Goal: Task Accomplishment & Management: Use online tool/utility

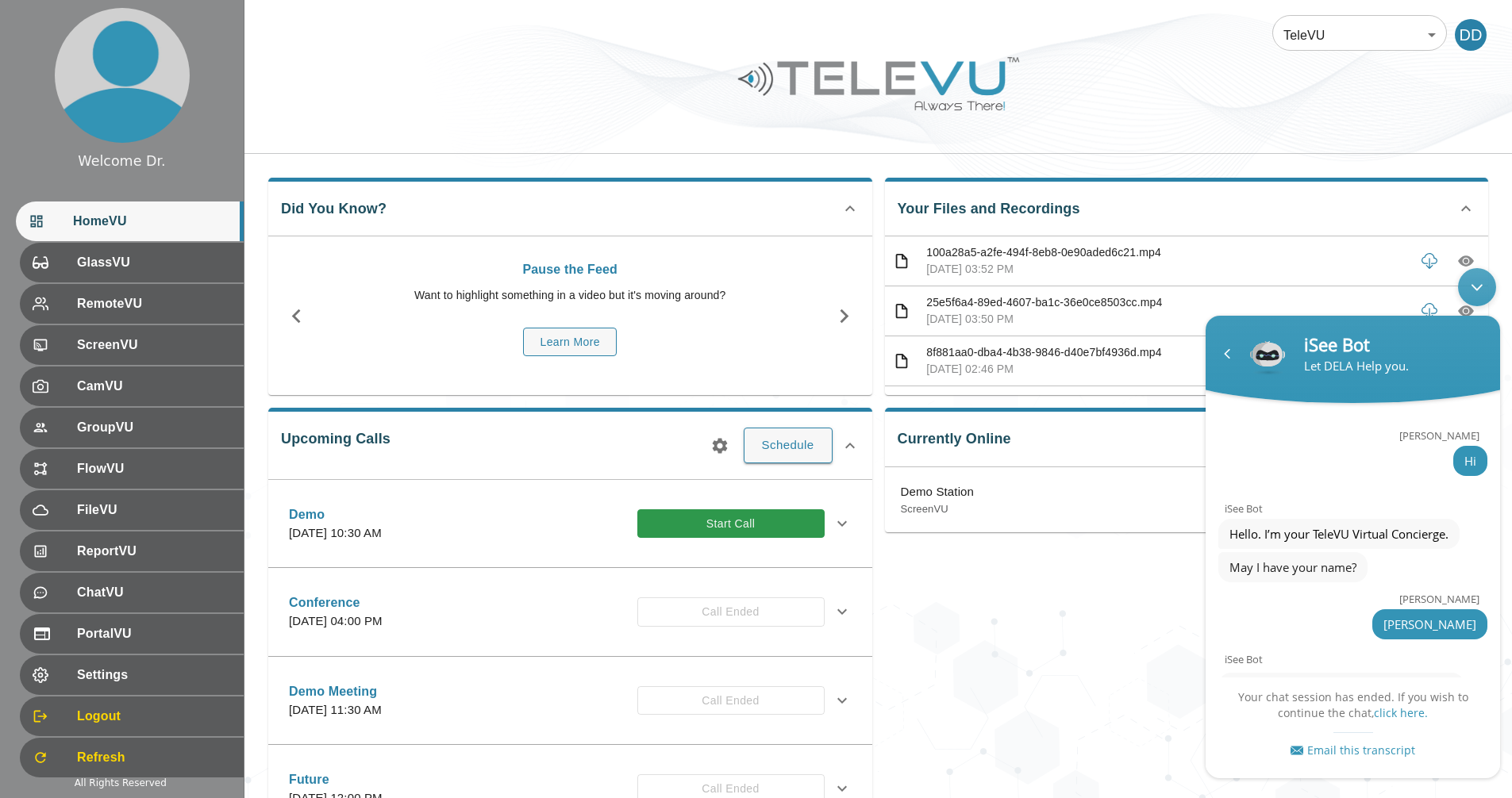
scroll to position [812, 0]
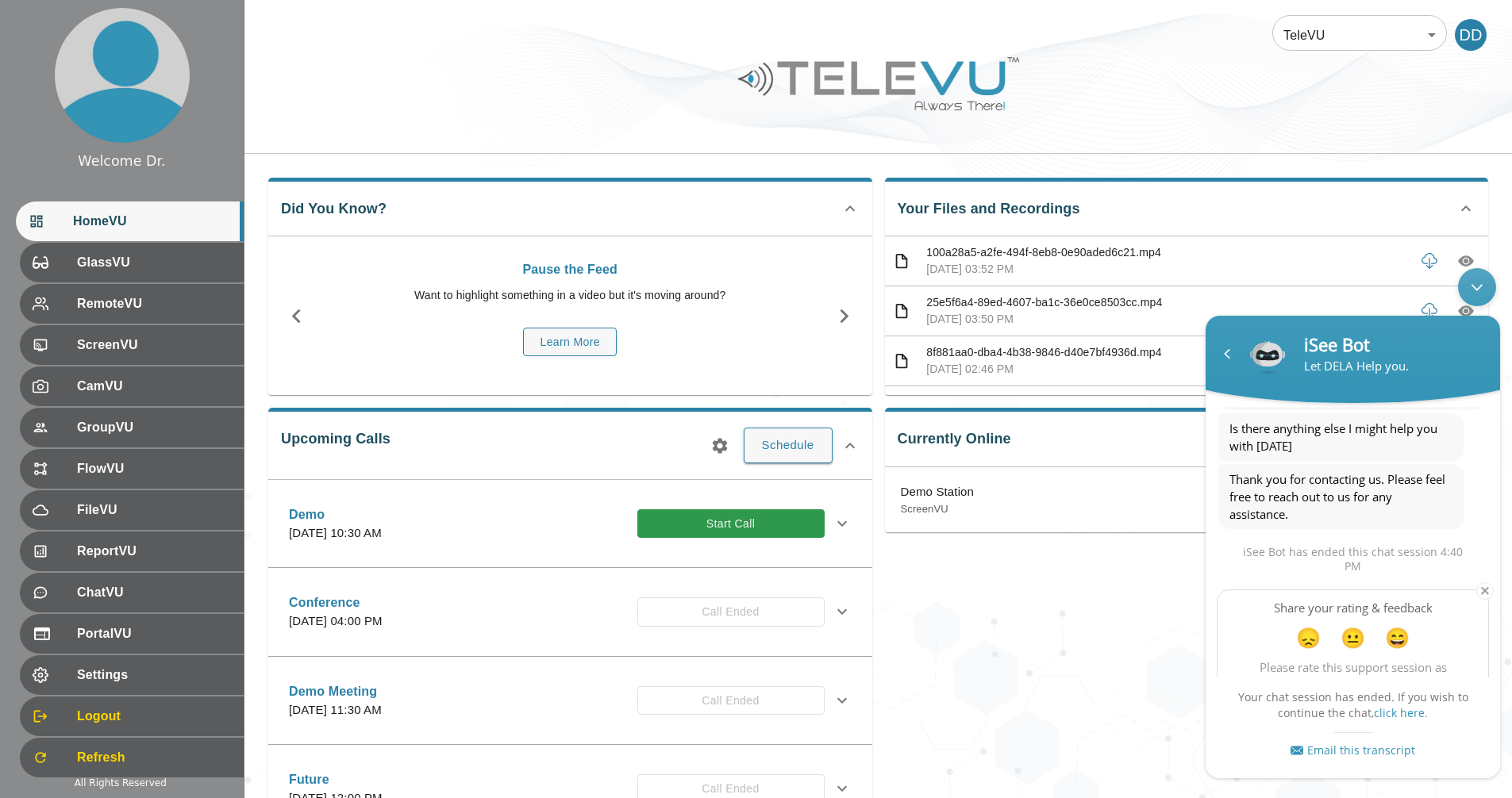
click at [914, 697] on div "Currently Online Demo Station ScreenVU Call" at bounding box center [1181, 602] width 617 height 414
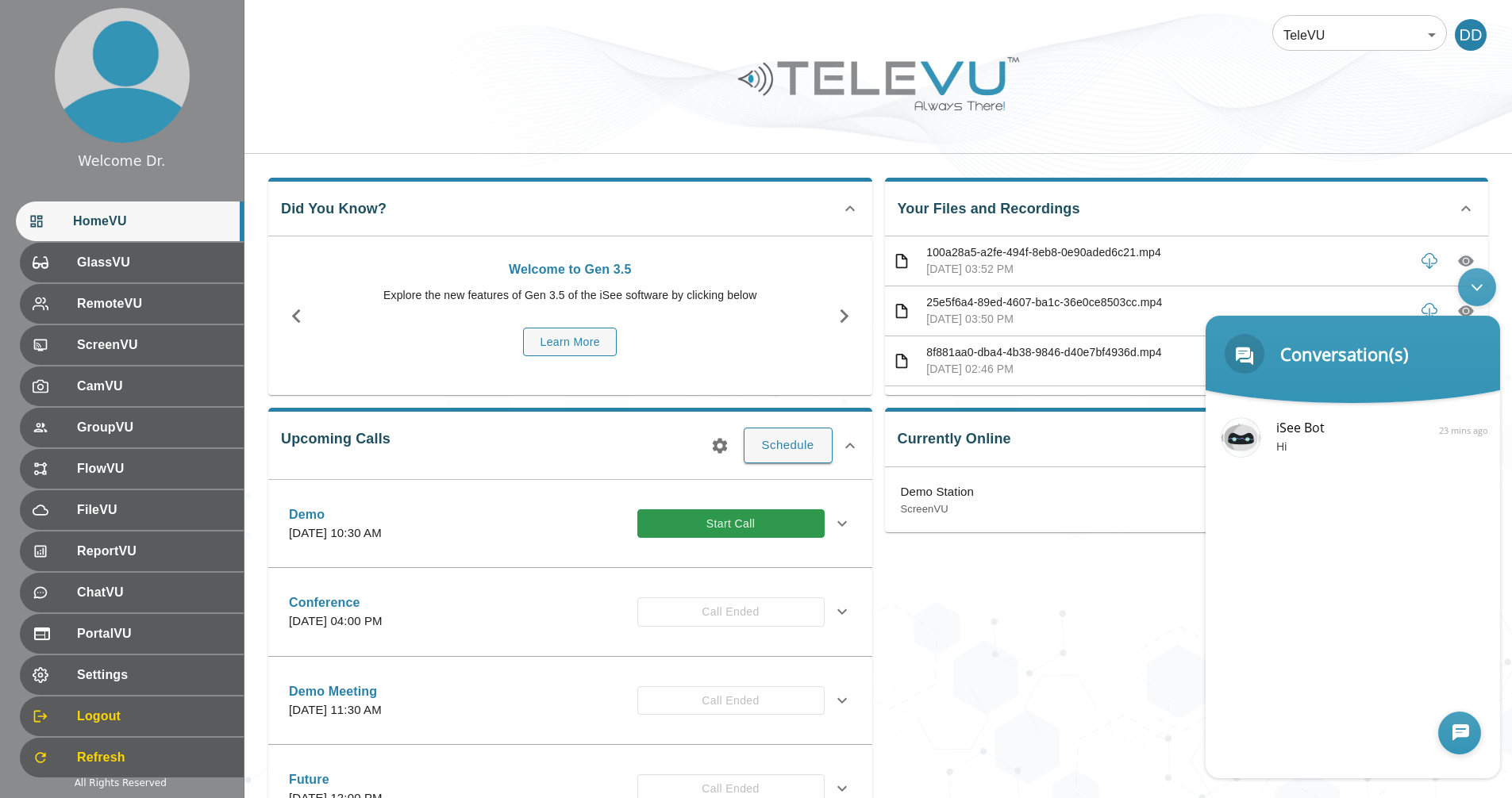
click at [1453, 742] on div at bounding box center [1459, 733] width 43 height 43
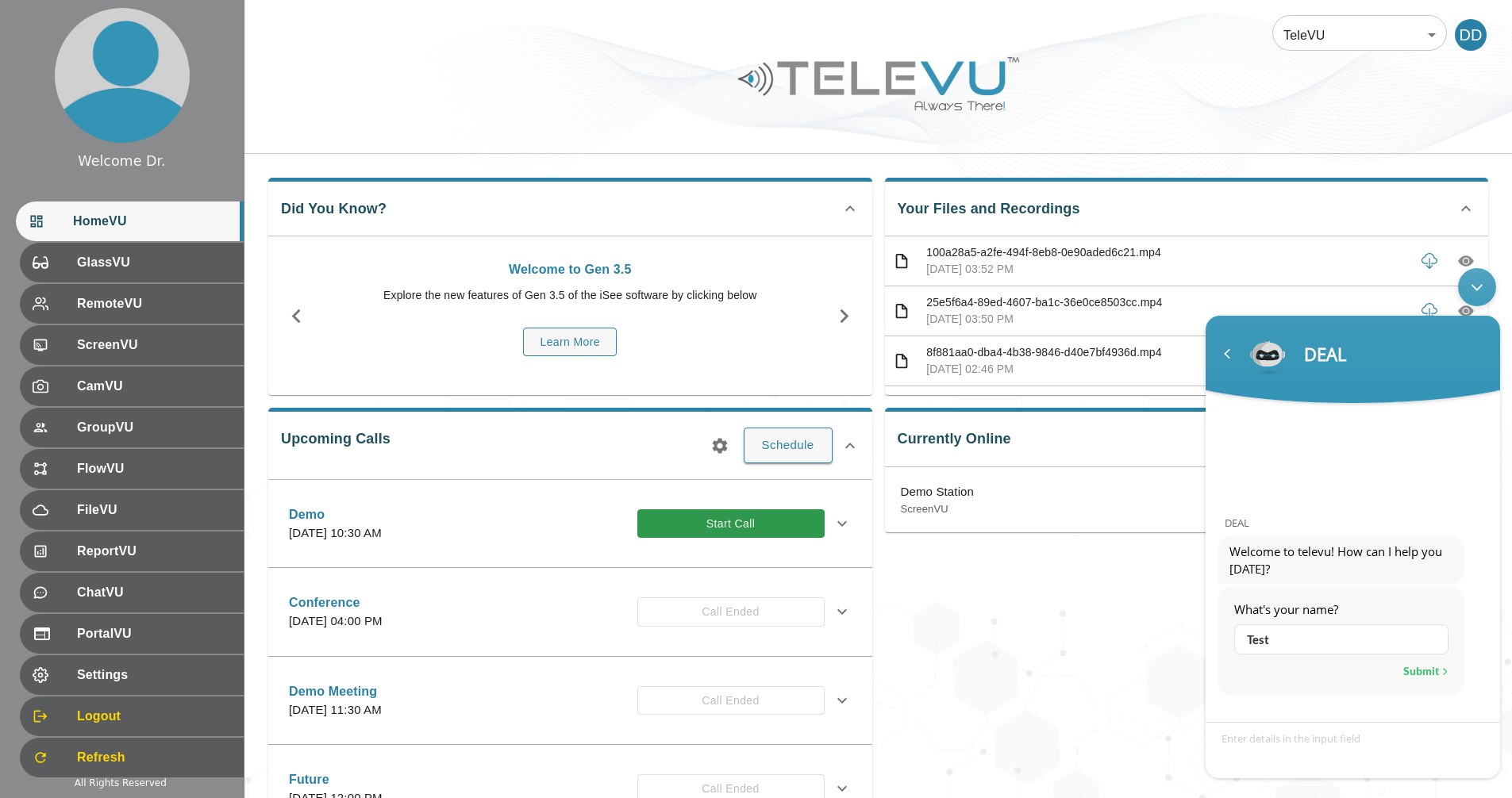
type input "Test"
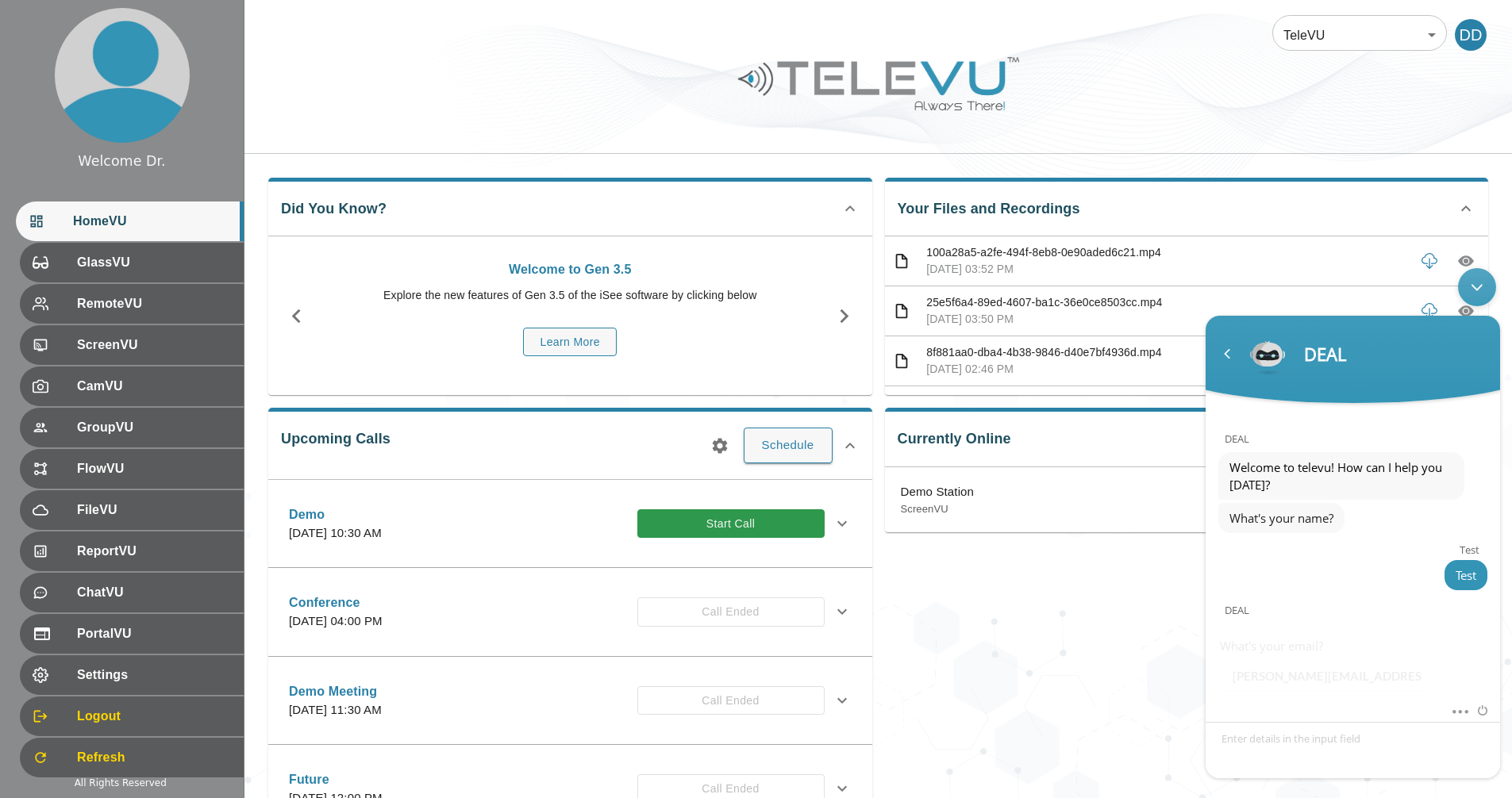
scroll to position [97, 0]
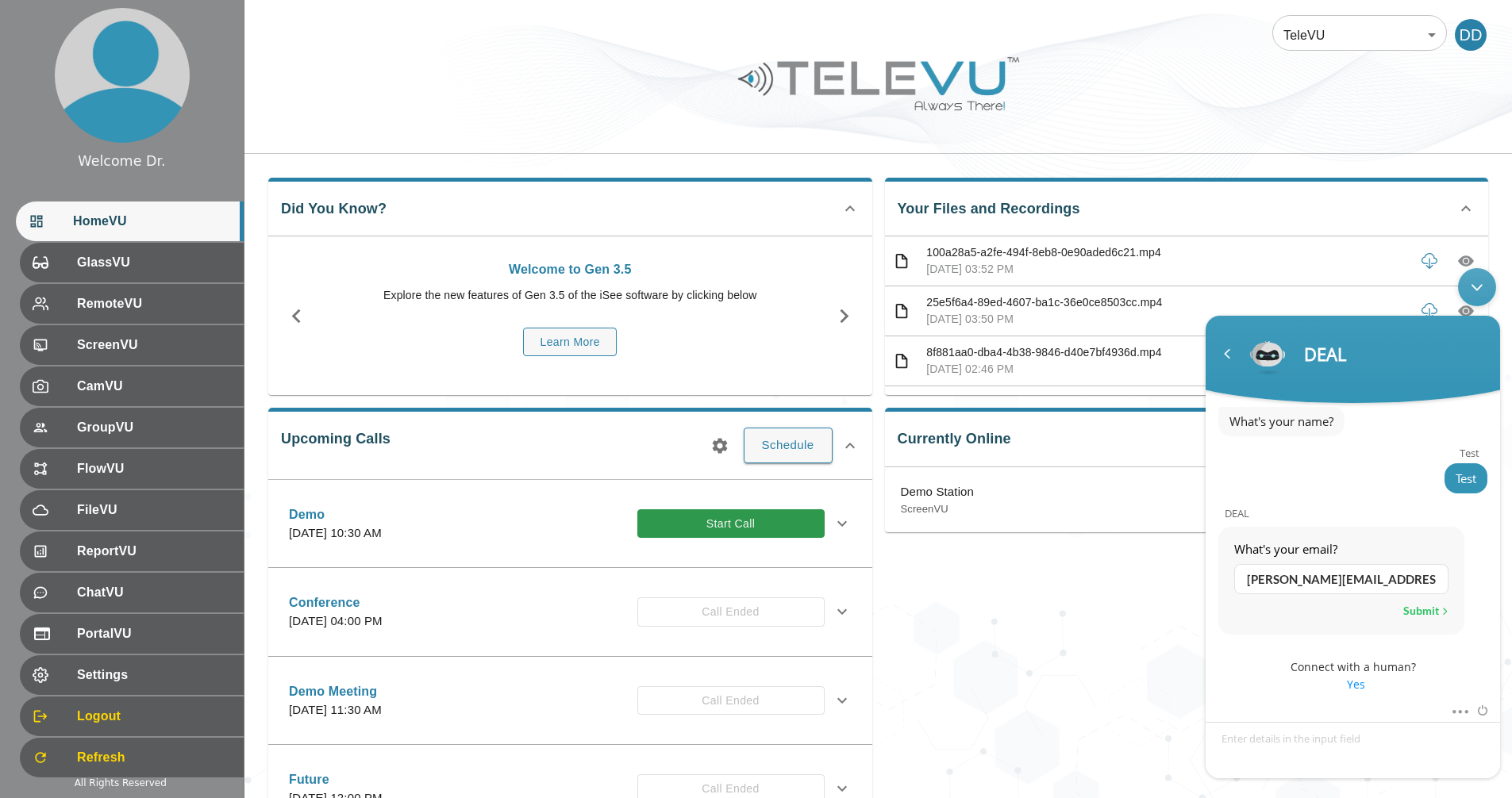
click at [1429, 609] on div "Submit" at bounding box center [1426, 611] width 45 height 20
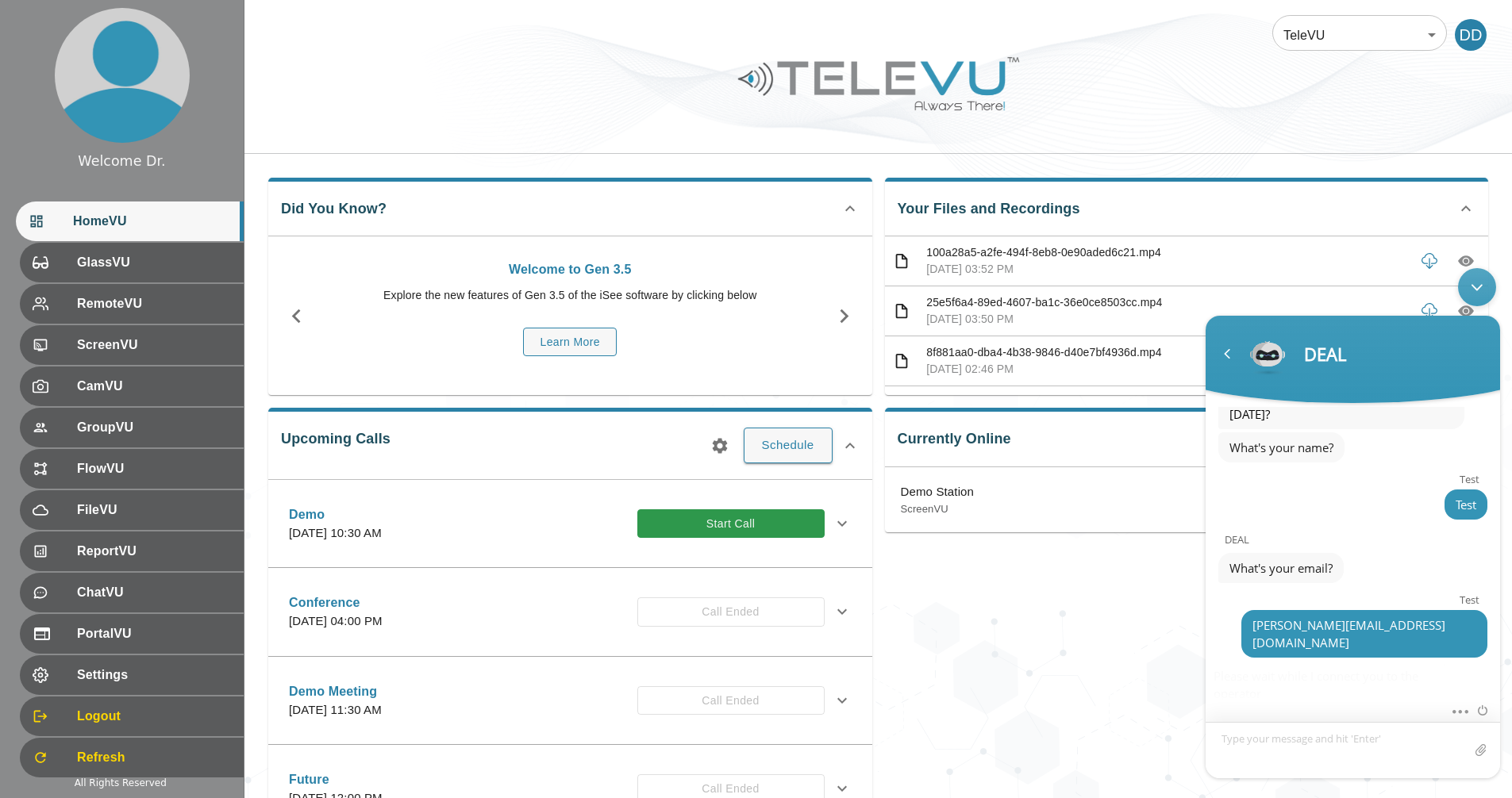
scroll to position [67, 0]
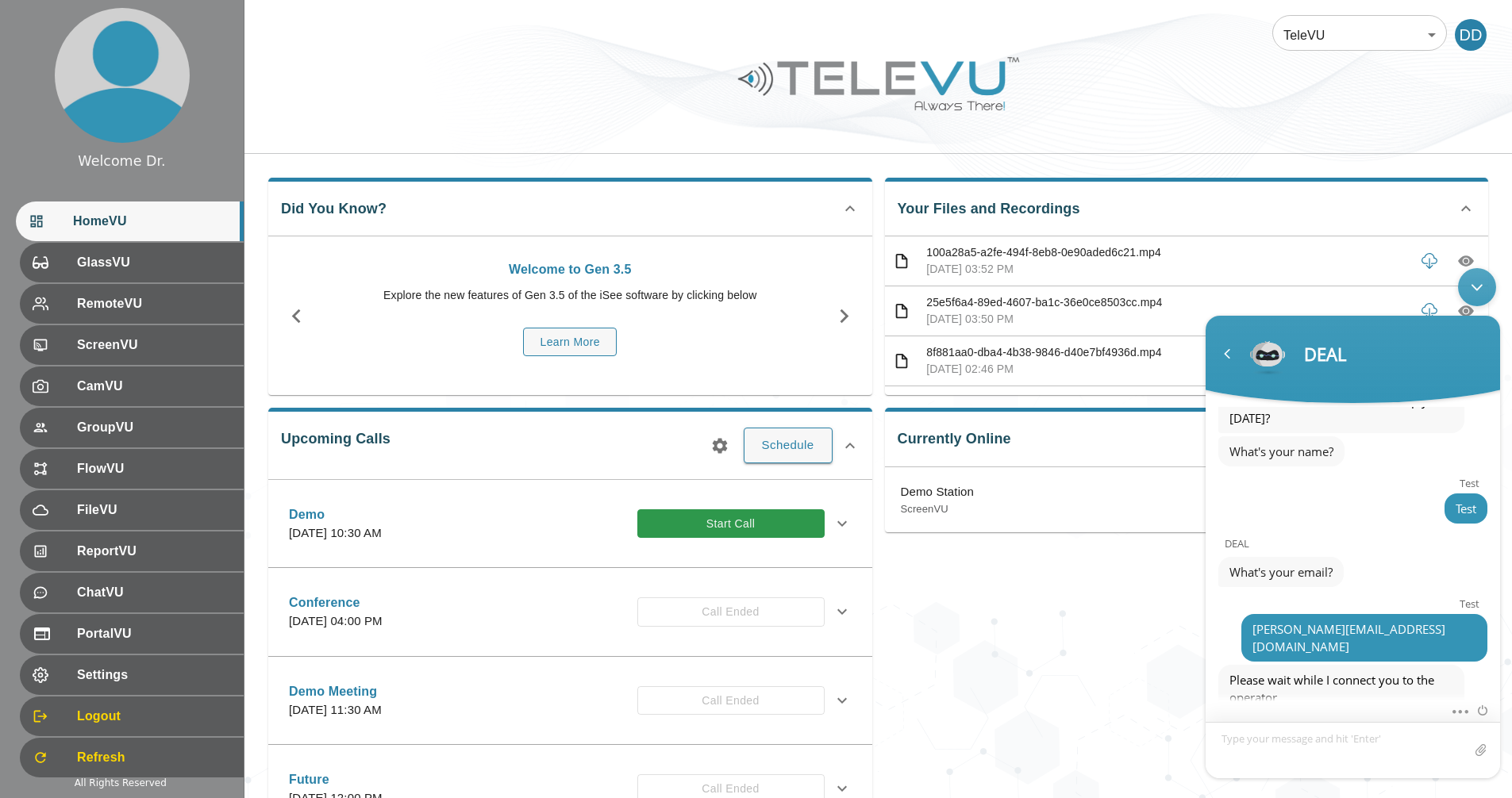
click at [1306, 749] on textarea "Type your message and hit 'Enter'" at bounding box center [1353, 750] width 294 height 56
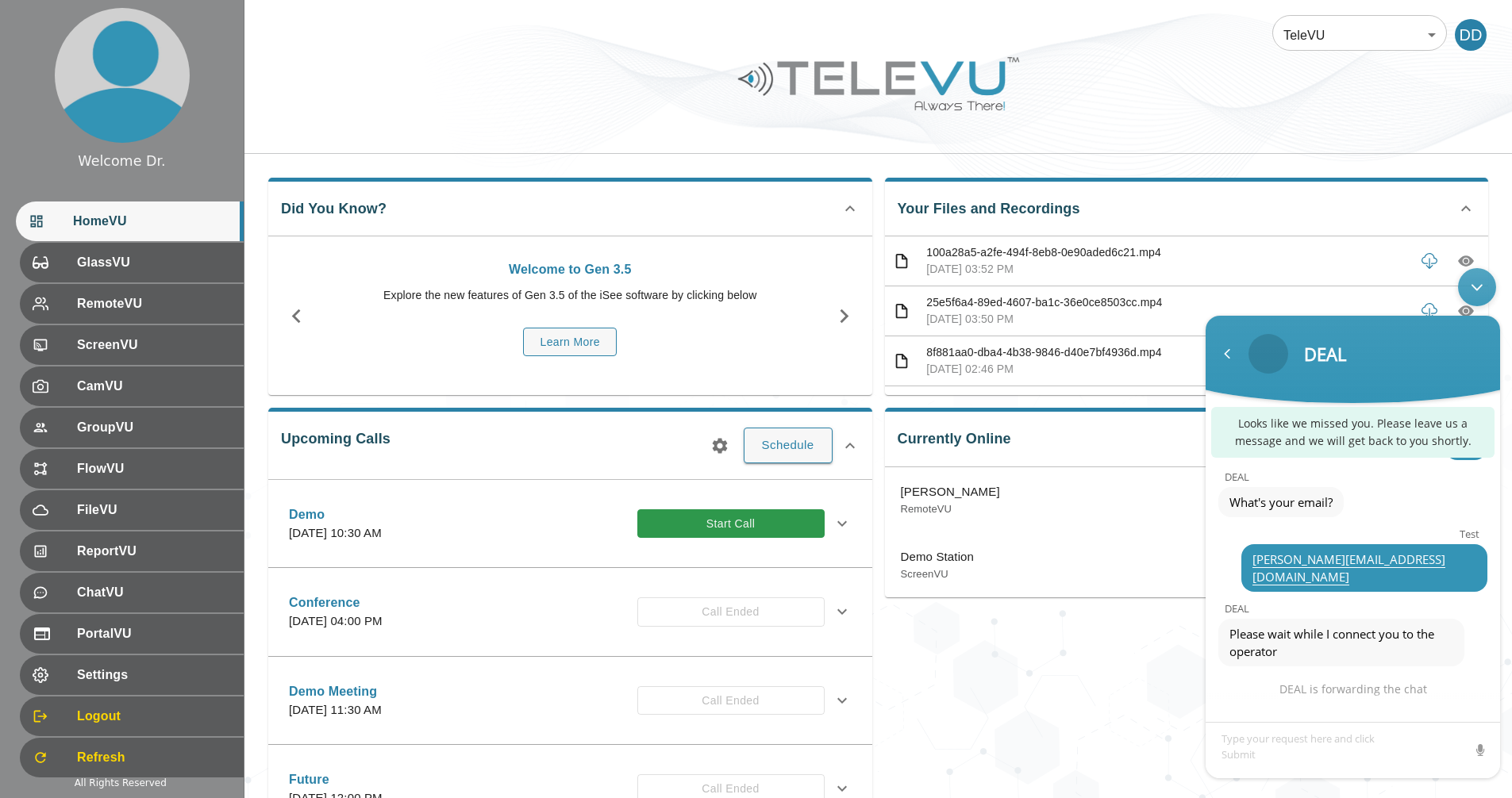
scroll to position [182, 0]
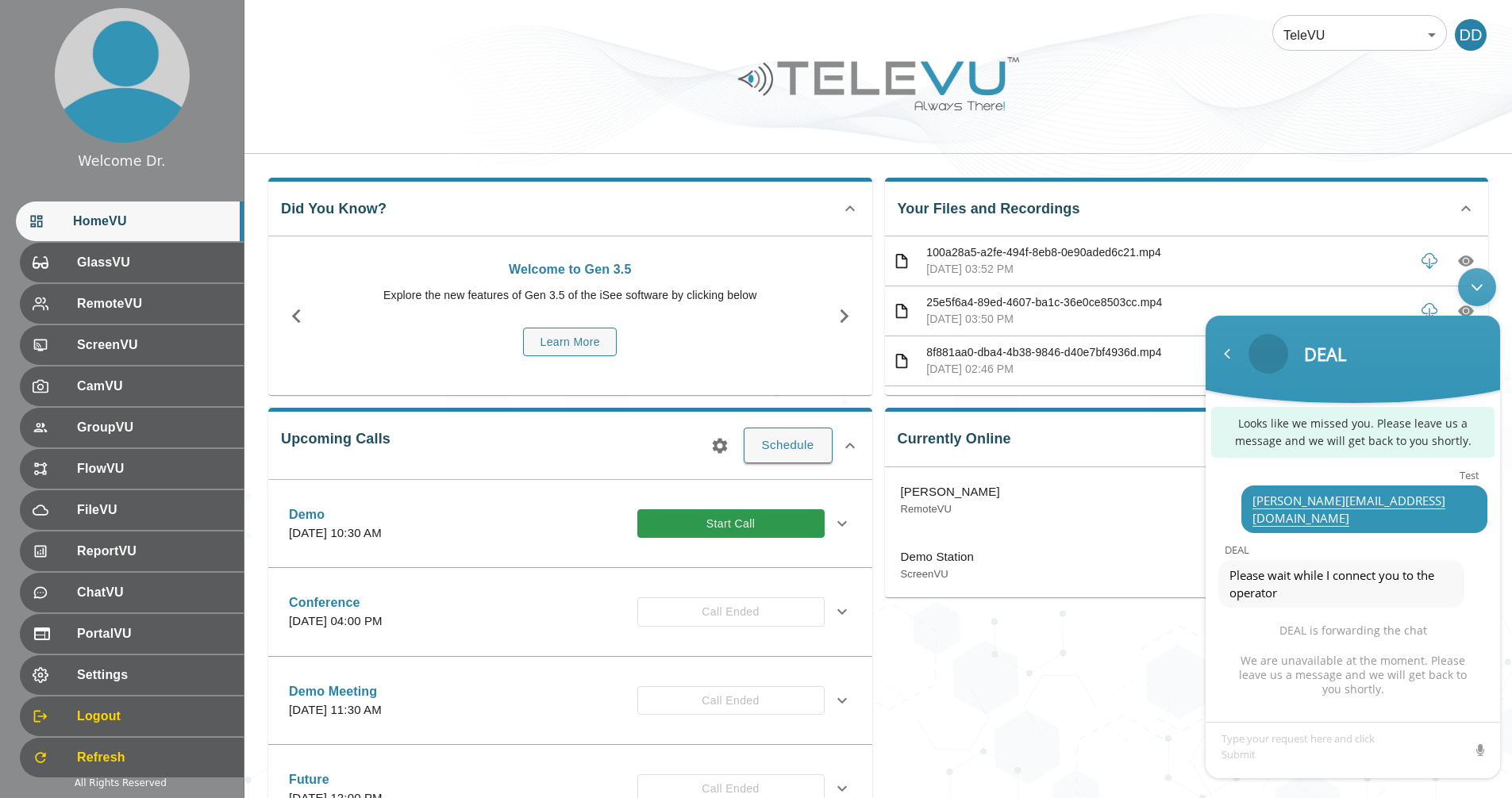
click at [1477, 281] on div "Minimize live chat window" at bounding box center [1477, 287] width 38 height 38
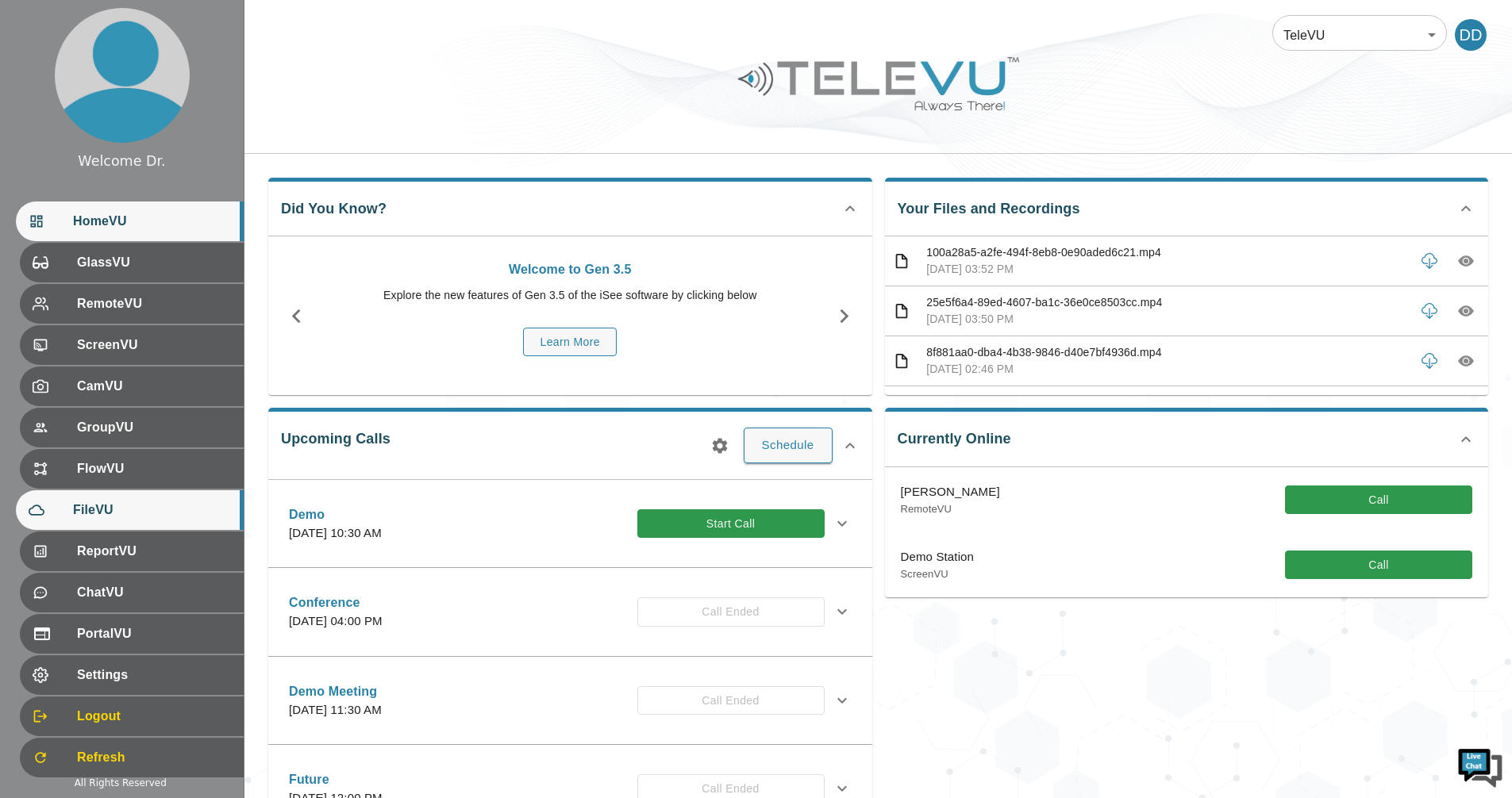
click at [110, 509] on span "FileVU" at bounding box center [152, 510] width 158 height 19
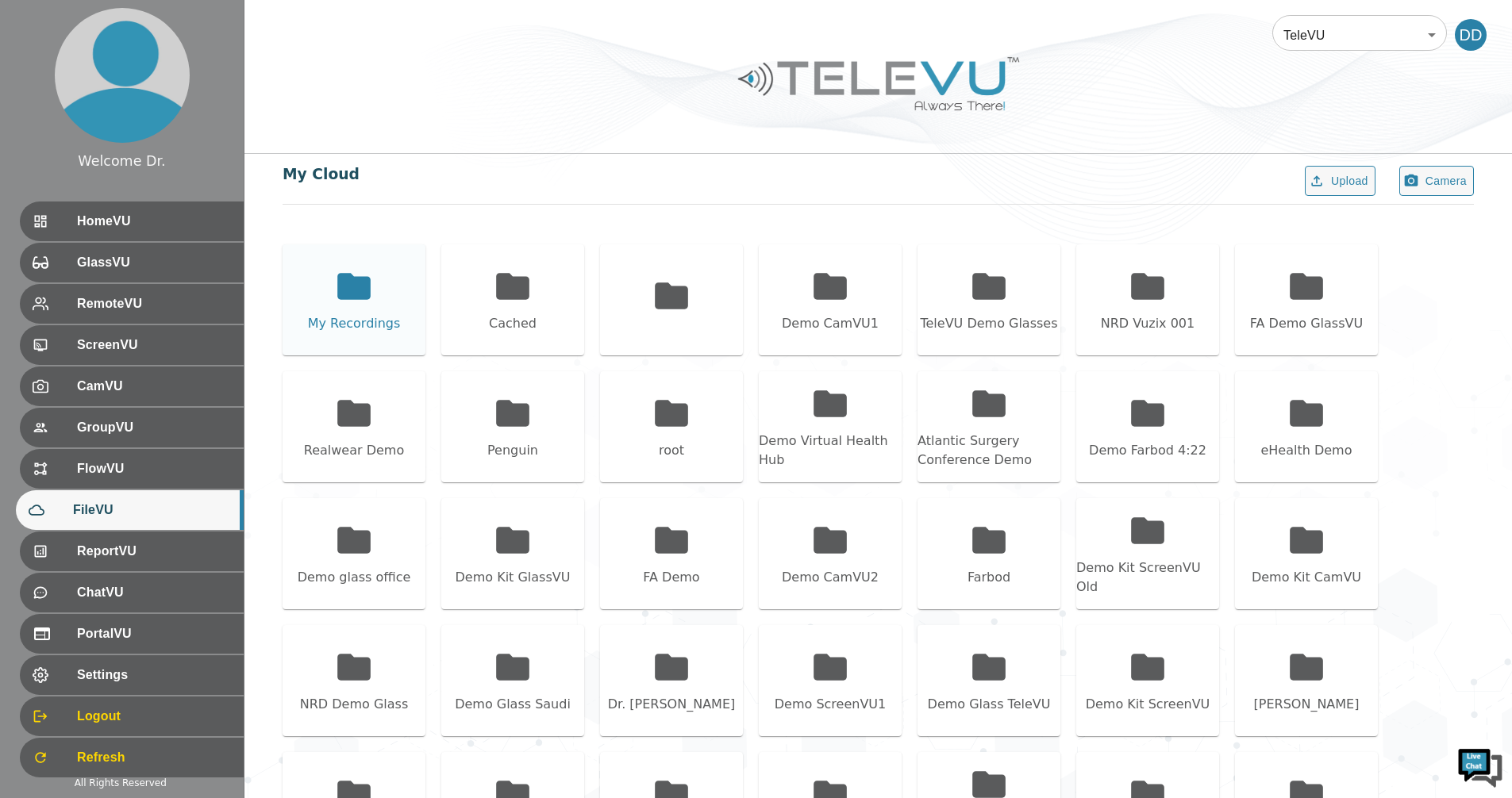
click at [349, 293] on icon at bounding box center [354, 286] width 33 height 26
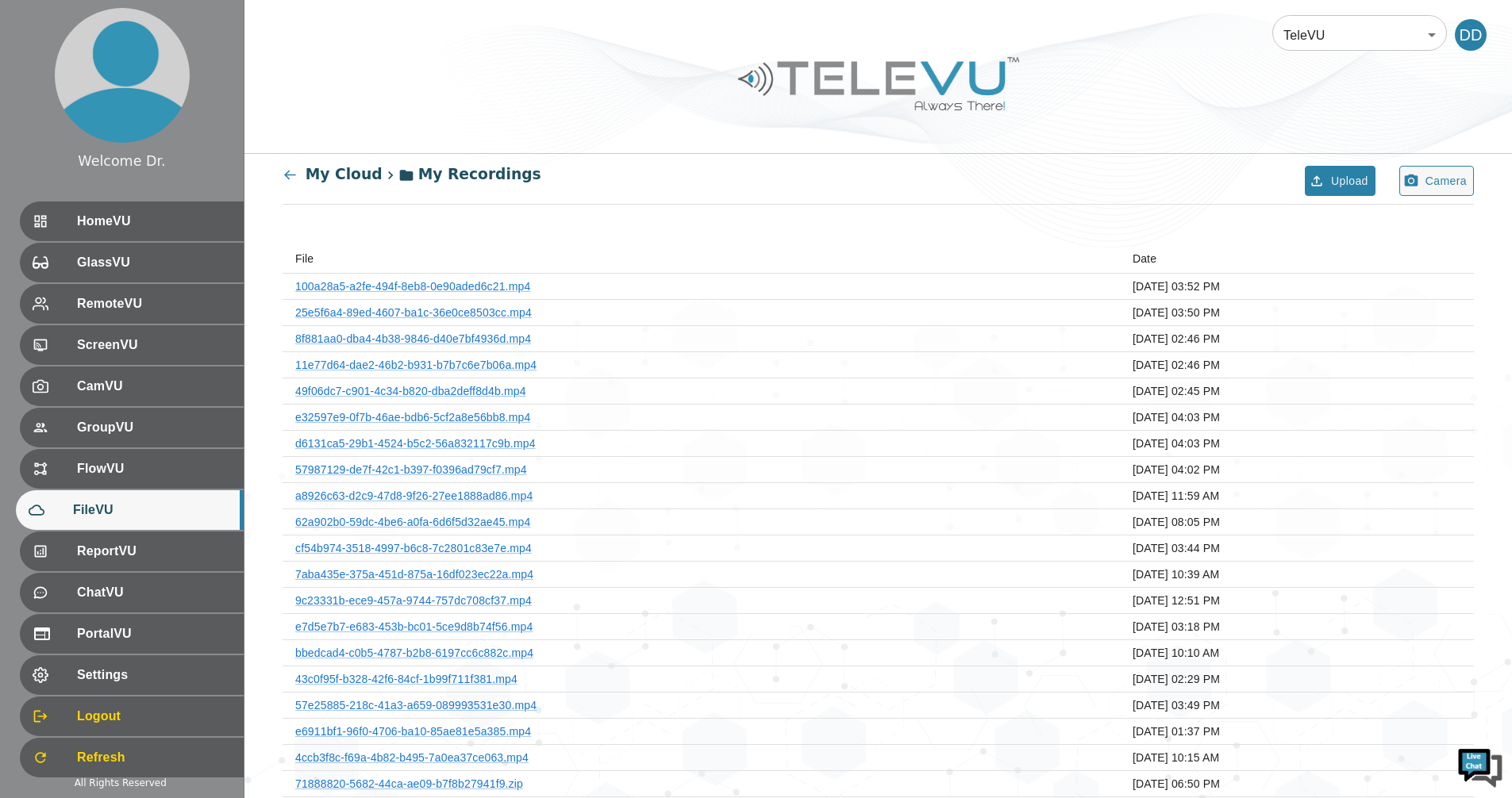
click at [1343, 186] on button "Upload" at bounding box center [1340, 181] width 70 height 31
